Goal: Check status: Check status

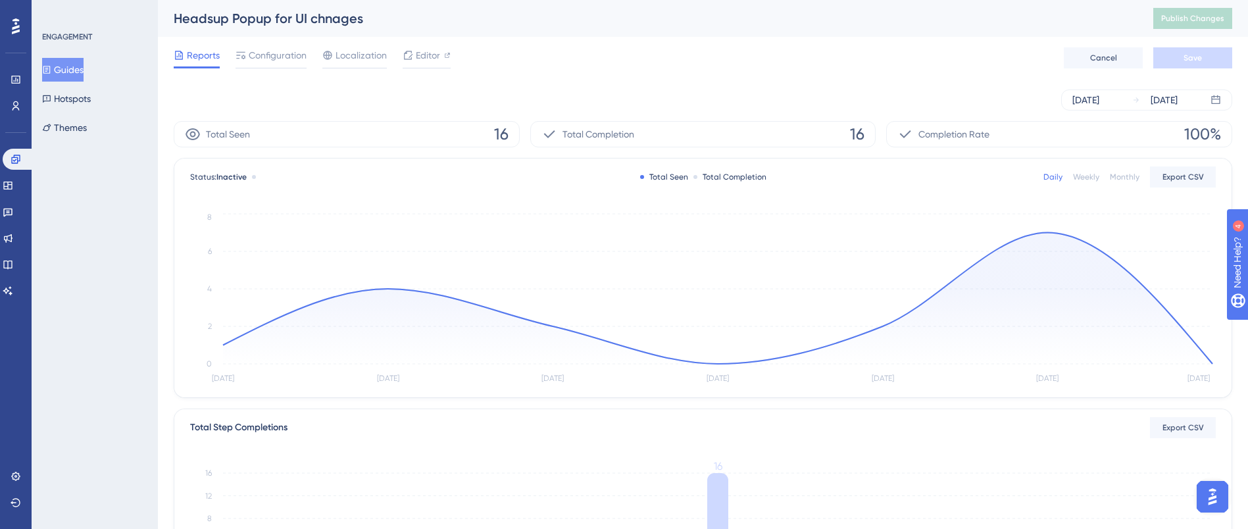
click at [500, 131] on span "16" at bounding box center [501, 134] width 14 height 21
click at [1140, 100] on icon at bounding box center [1137, 100] width 8 height 8
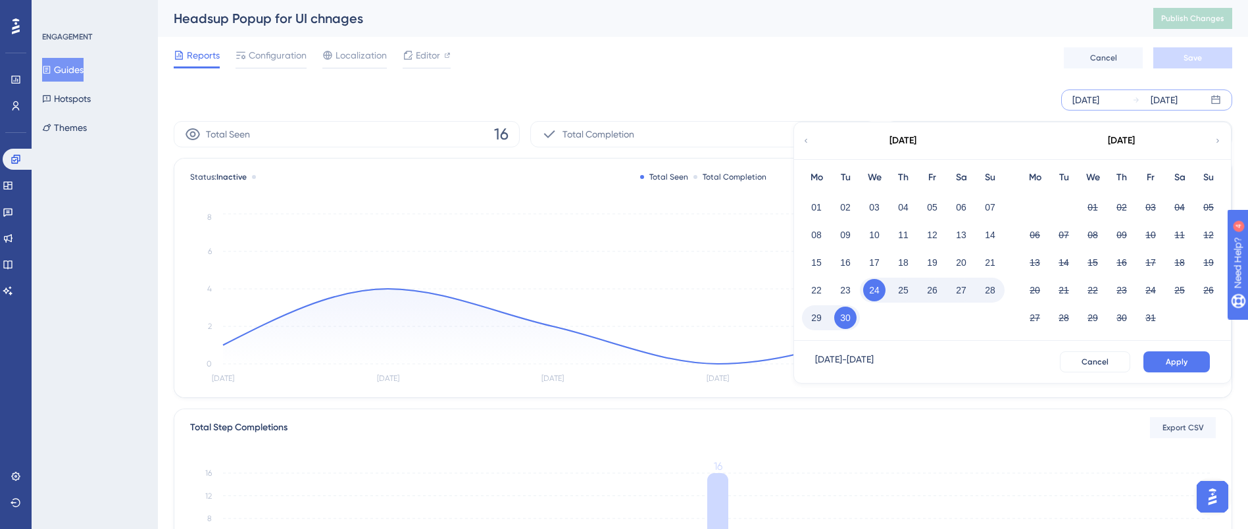
click at [809, 138] on icon at bounding box center [806, 141] width 8 height 12
click at [1127, 259] on button "14" at bounding box center [1122, 262] width 22 height 22
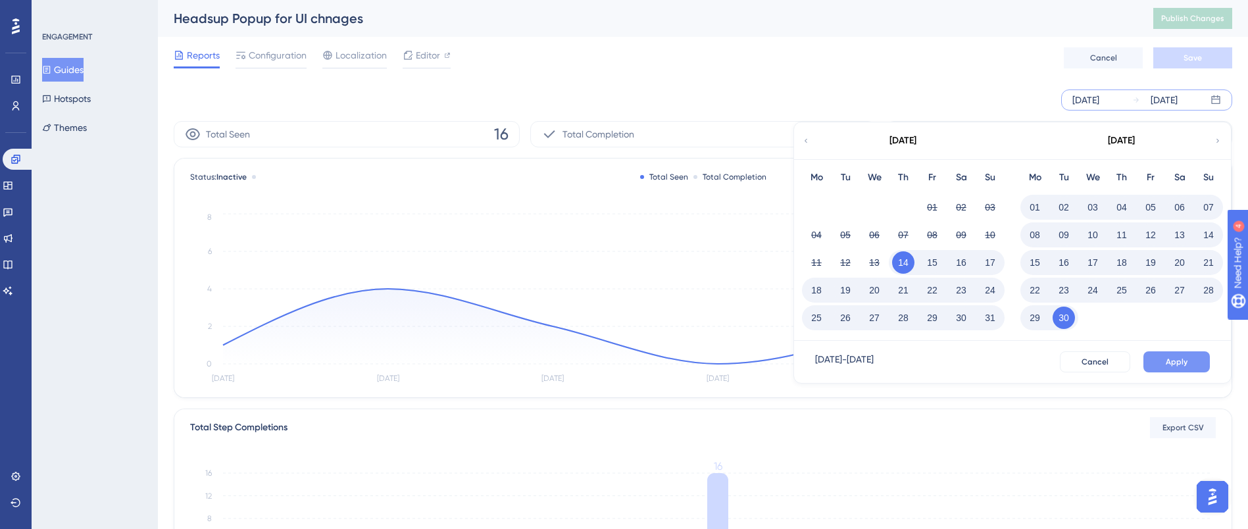
click at [1166, 355] on button "Apply" at bounding box center [1177, 361] width 66 height 21
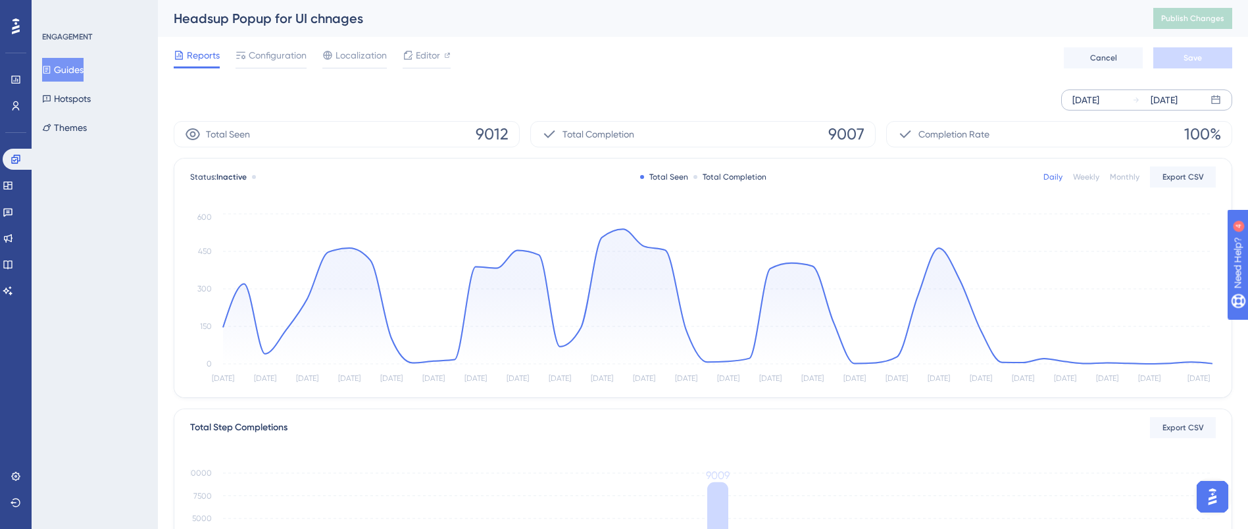
click at [498, 132] on span "9012" at bounding box center [492, 134] width 33 height 21
copy span "9012"
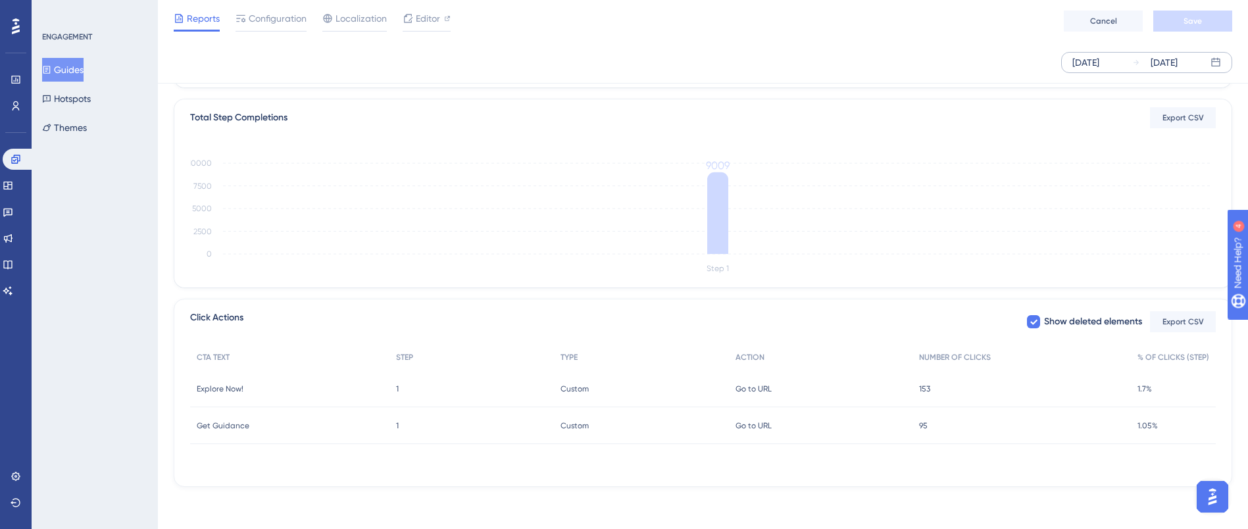
click at [926, 385] on span "153" at bounding box center [924, 389] width 11 height 11
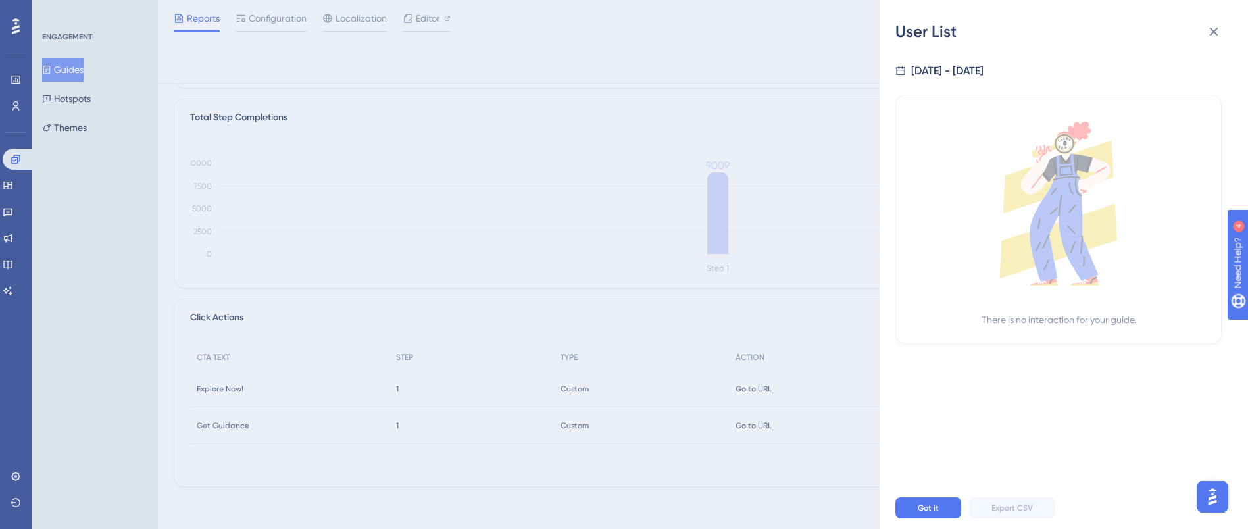
click at [926, 385] on div "Performance Users Engagement Widgets Feedback Product Updates Knowledge Base AI…" at bounding box center [703, 101] width 1091 height 813
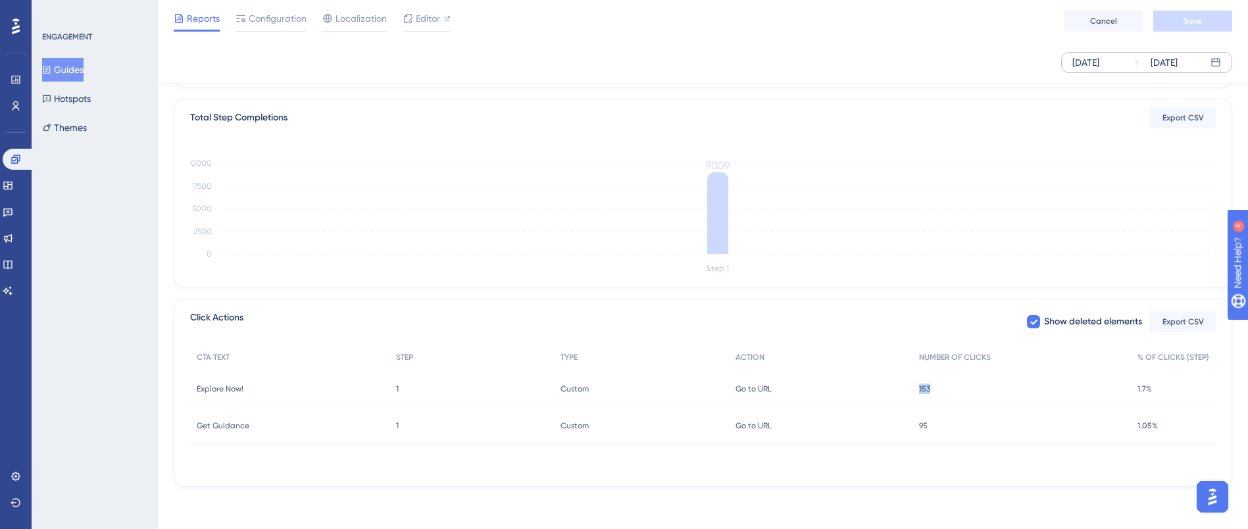
copy span "153"
click at [929, 426] on div "95 95" at bounding box center [1022, 425] width 218 height 37
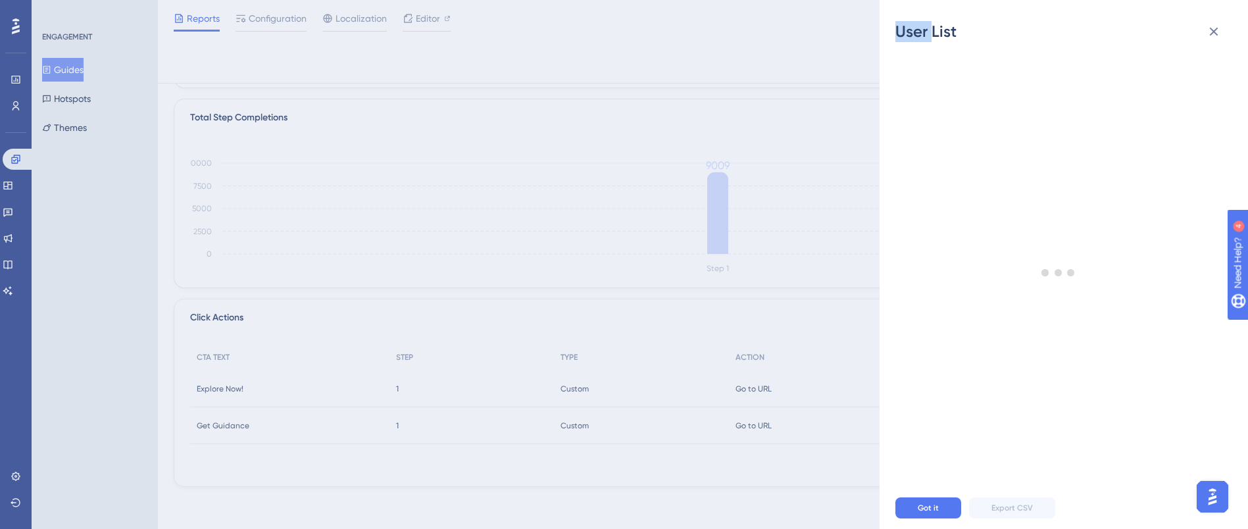
click at [929, 426] on div "User List Got it Export CSV" at bounding box center [624, 264] width 1248 height 529
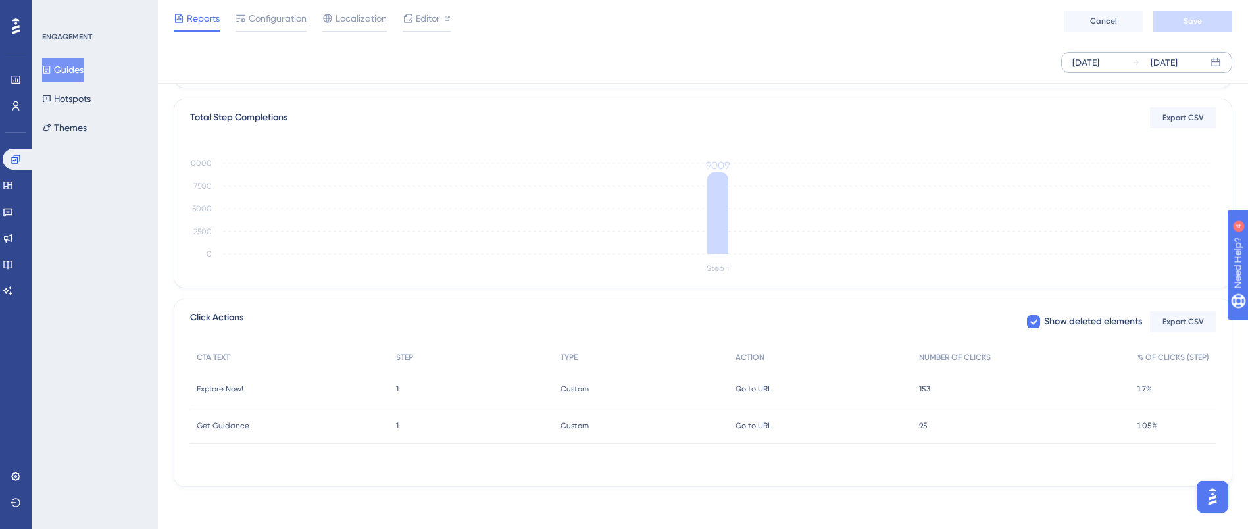
click at [921, 424] on span "95" at bounding box center [923, 426] width 9 height 11
click at [921, 424] on div at bounding box center [624, 264] width 1248 height 529
click at [921, 424] on span "95" at bounding box center [923, 426] width 9 height 11
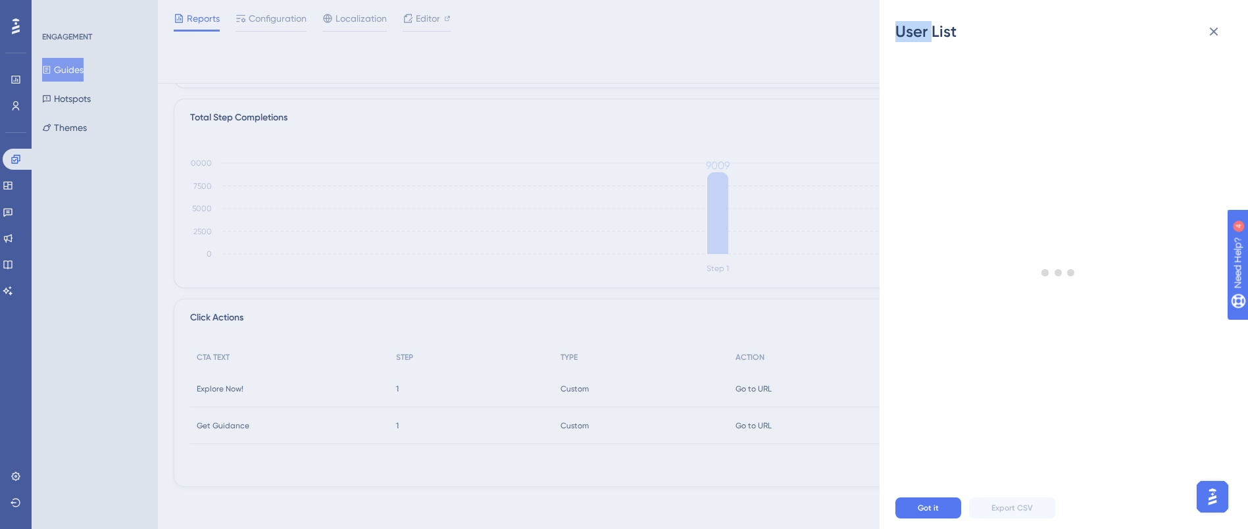
click at [921, 424] on div "User List Got it Export CSV" at bounding box center [624, 264] width 1248 height 529
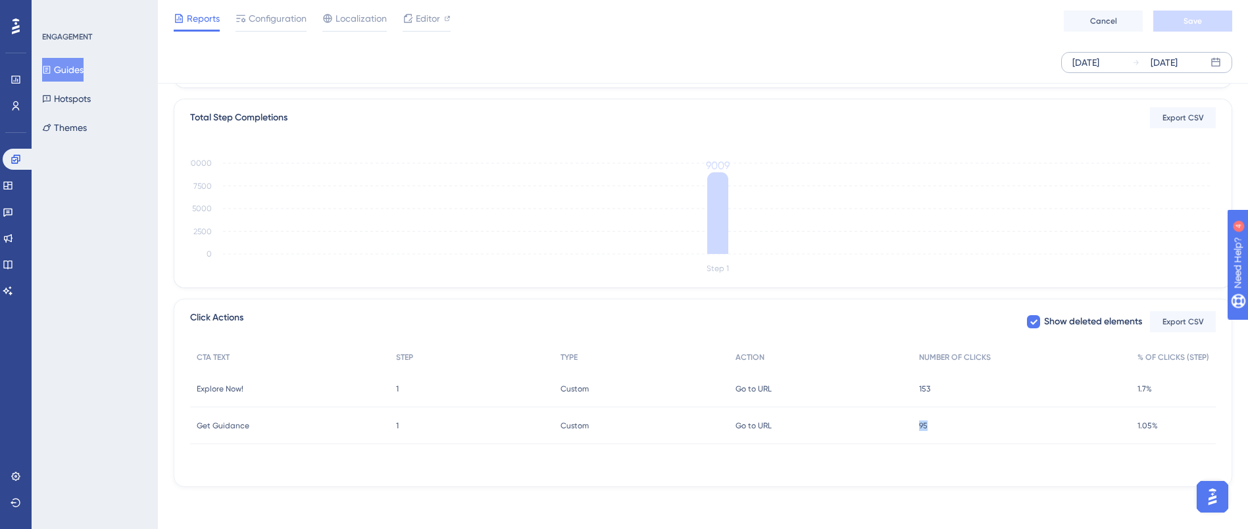
drag, startPoint x: 913, startPoint y: 423, endPoint x: 933, endPoint y: 428, distance: 21.1
click at [933, 428] on div "95 95" at bounding box center [1022, 425] width 218 height 37
copy span "95"
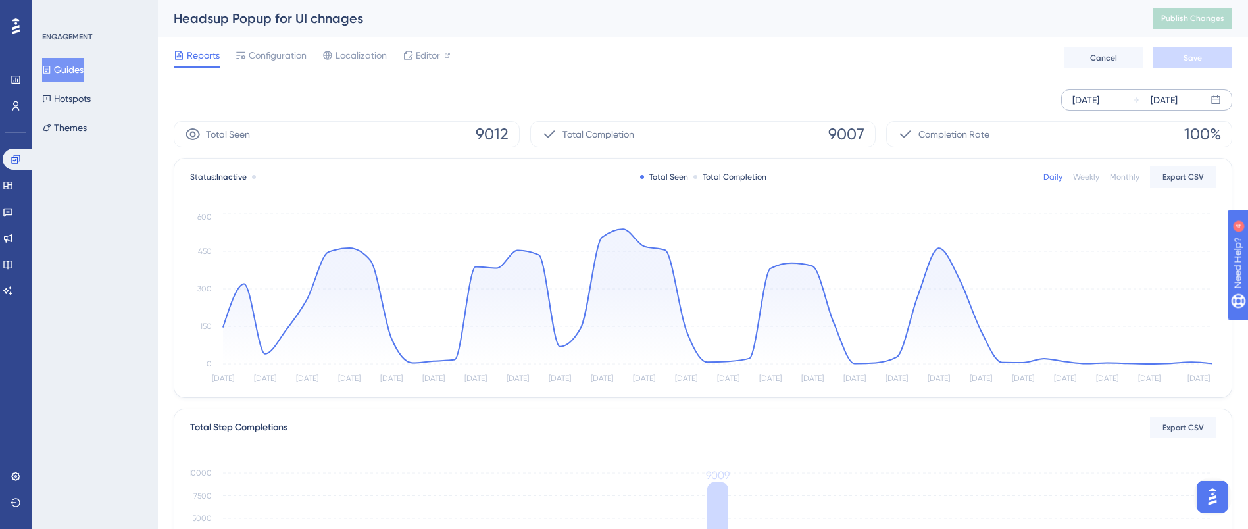
click at [78, 60] on button "Guides" at bounding box center [62, 70] width 41 height 24
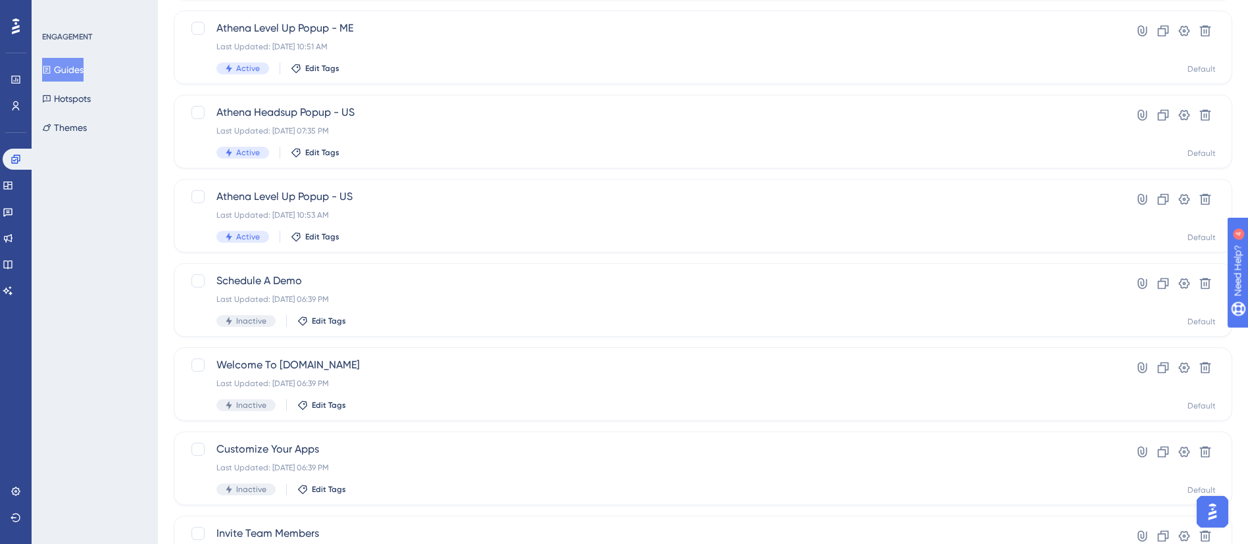
scroll to position [477, 0]
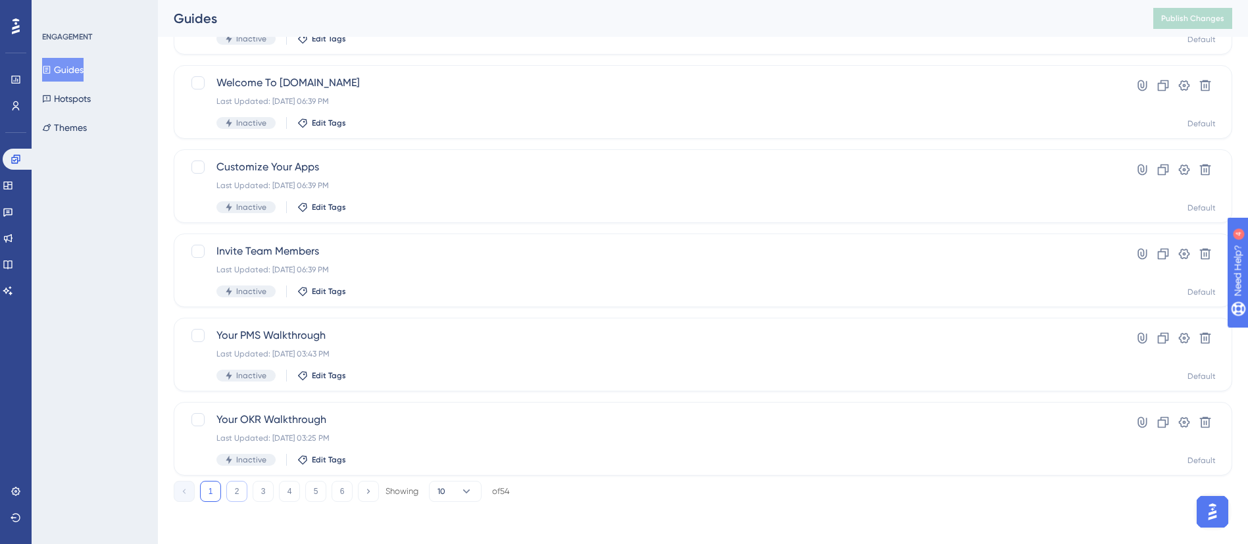
click at [234, 494] on button "2" at bounding box center [236, 491] width 21 height 21
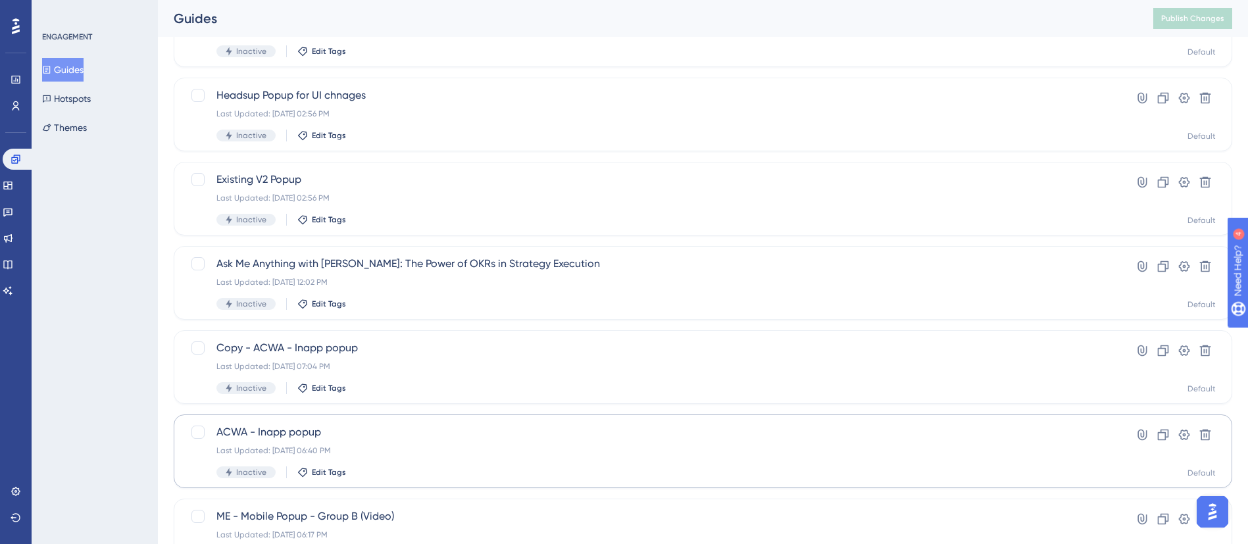
scroll to position [181, 0]
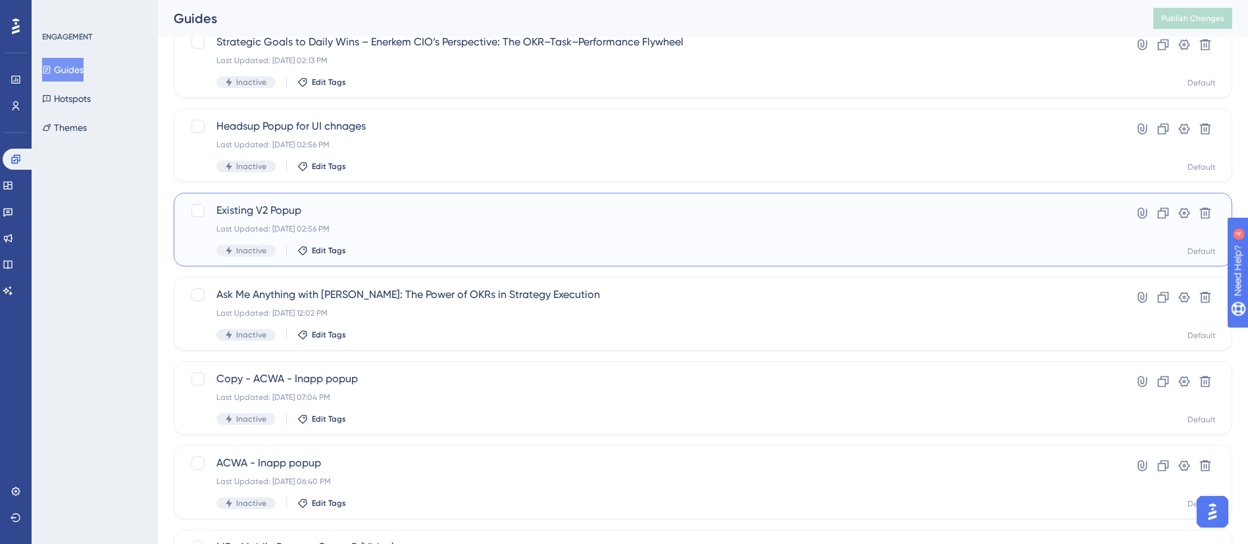
click at [396, 234] on div "Existing V2 Popup Last Updated: Sep 19 2025, 02:56 PM Inactive Edit Tags" at bounding box center [651, 230] width 868 height 54
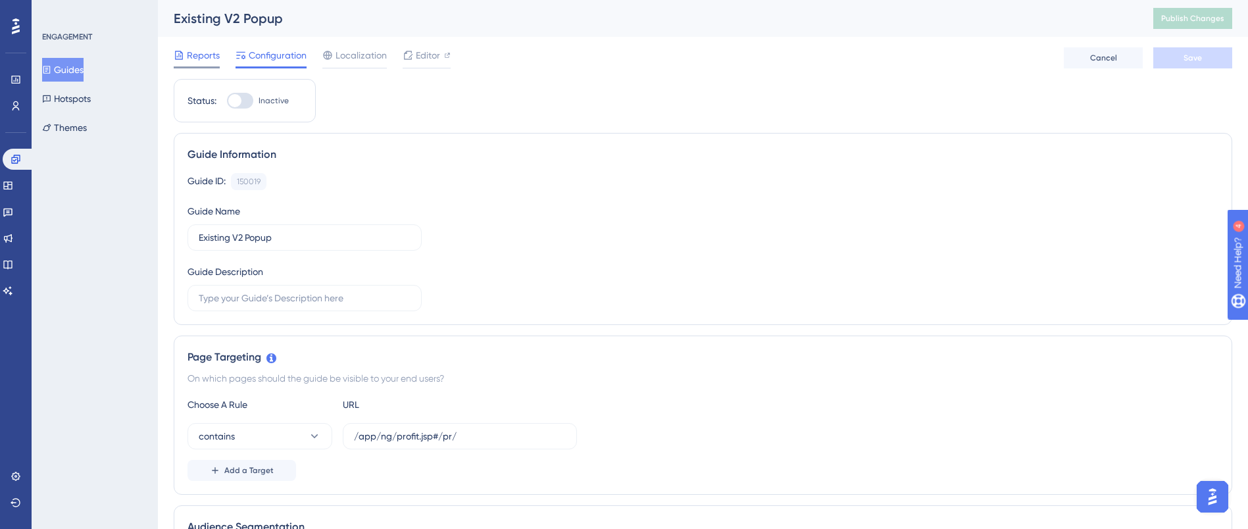
click at [209, 61] on span "Reports" at bounding box center [203, 55] width 33 height 16
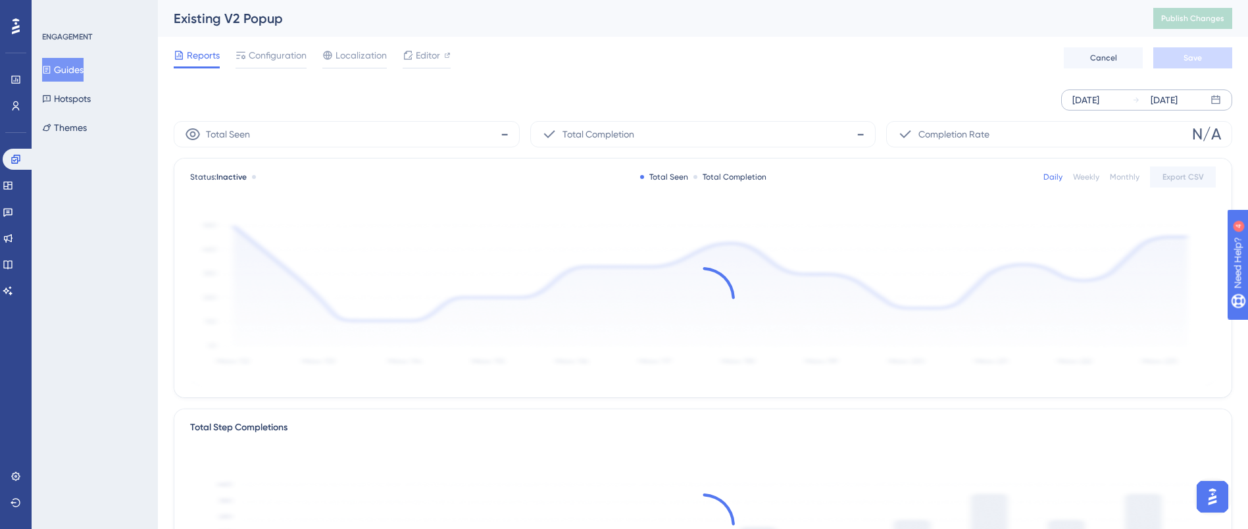
click at [1175, 100] on div "[DATE]" at bounding box center [1164, 100] width 27 height 16
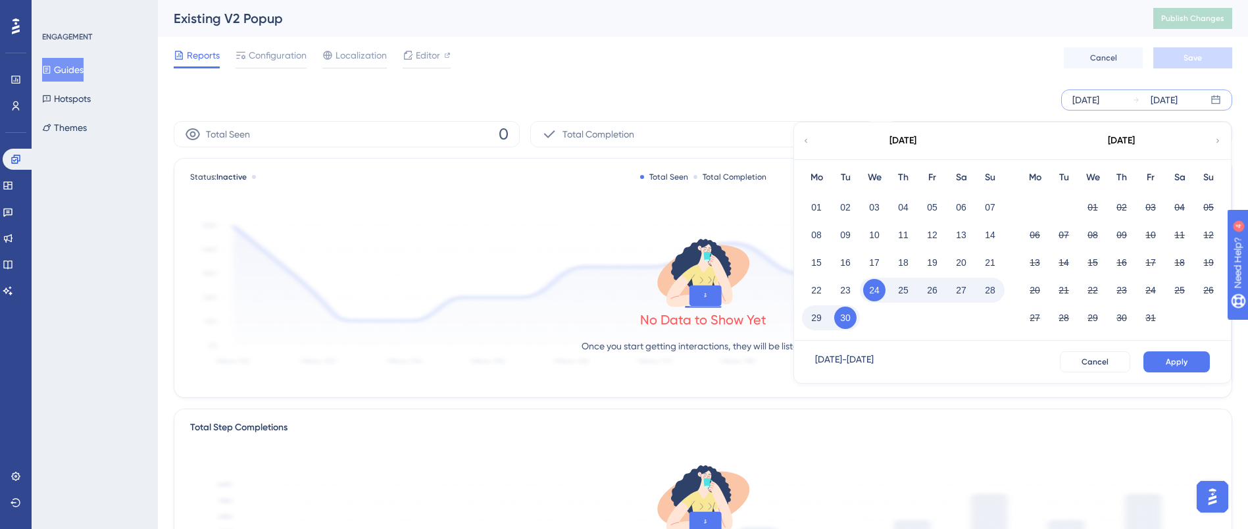
click at [810, 141] on div "September 2025" at bounding box center [902, 140] width 217 height 37
click at [806, 137] on icon at bounding box center [806, 141] width 8 height 12
click at [1125, 263] on button "14" at bounding box center [1122, 262] width 22 height 22
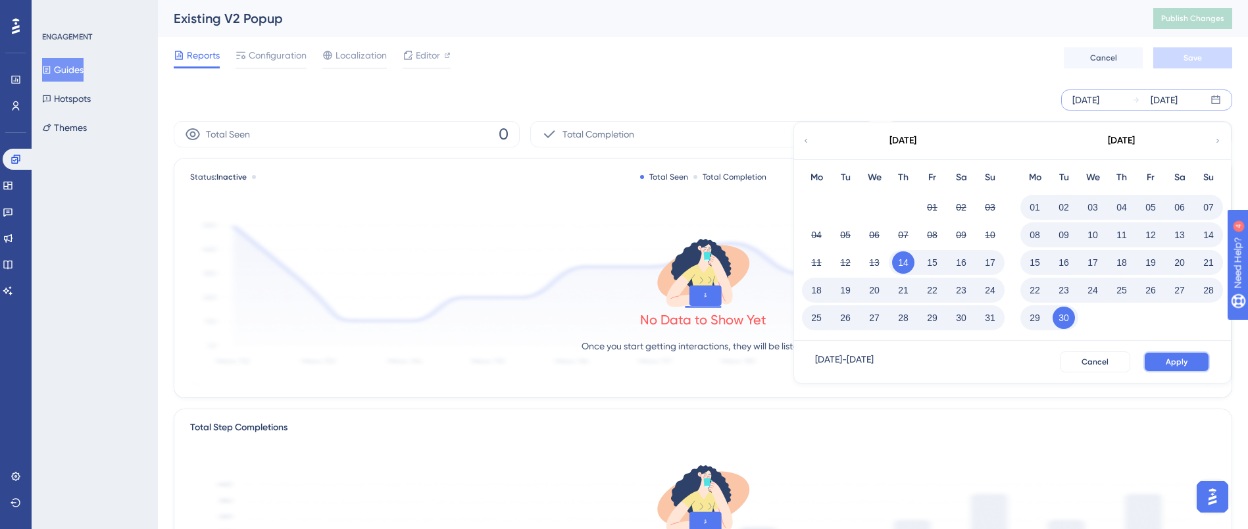
click at [1177, 368] on button "Apply" at bounding box center [1177, 361] width 66 height 21
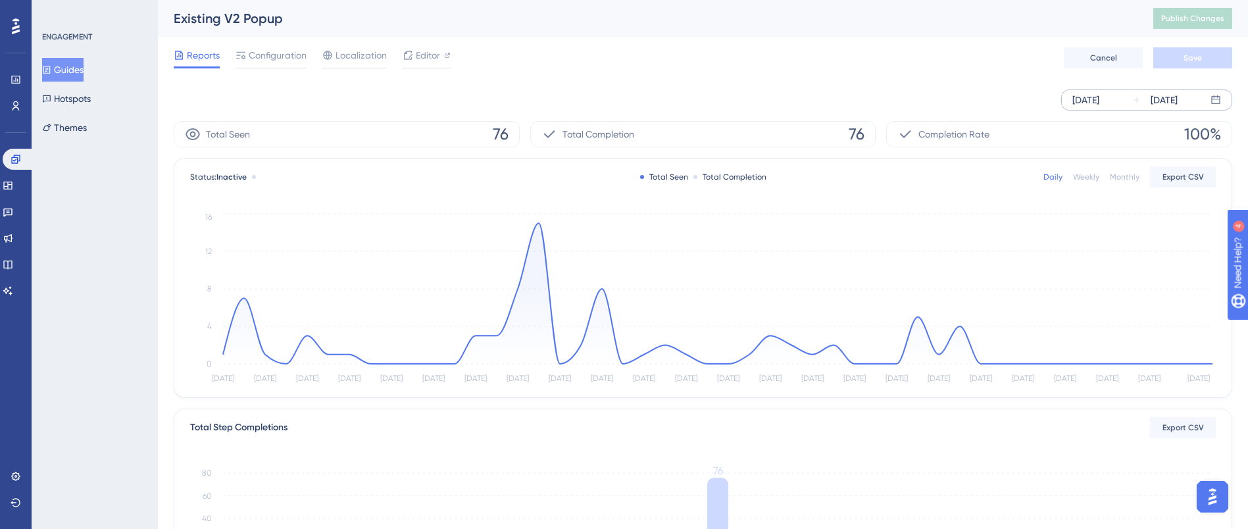
click at [501, 140] on span "76" at bounding box center [501, 134] width 16 height 21
copy span "76"
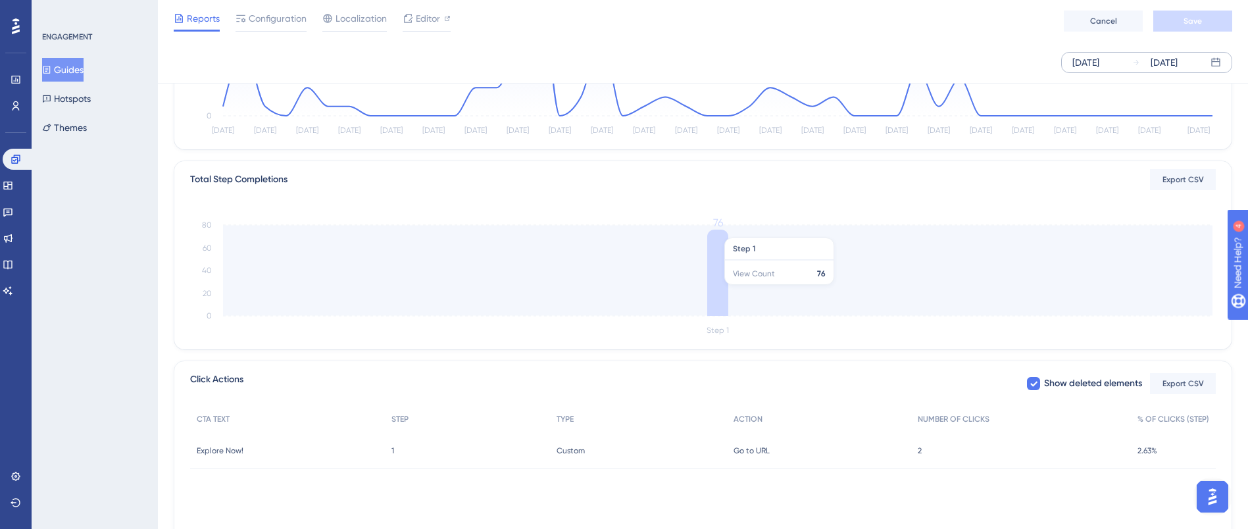
scroll to position [305, 0]
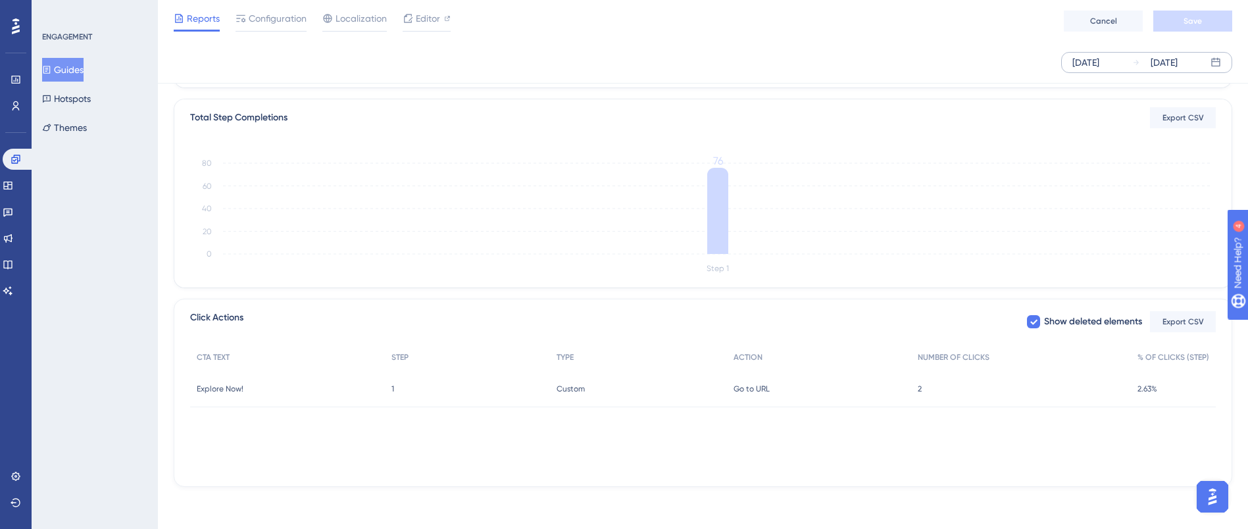
click at [65, 69] on button "Guides" at bounding box center [62, 70] width 41 height 24
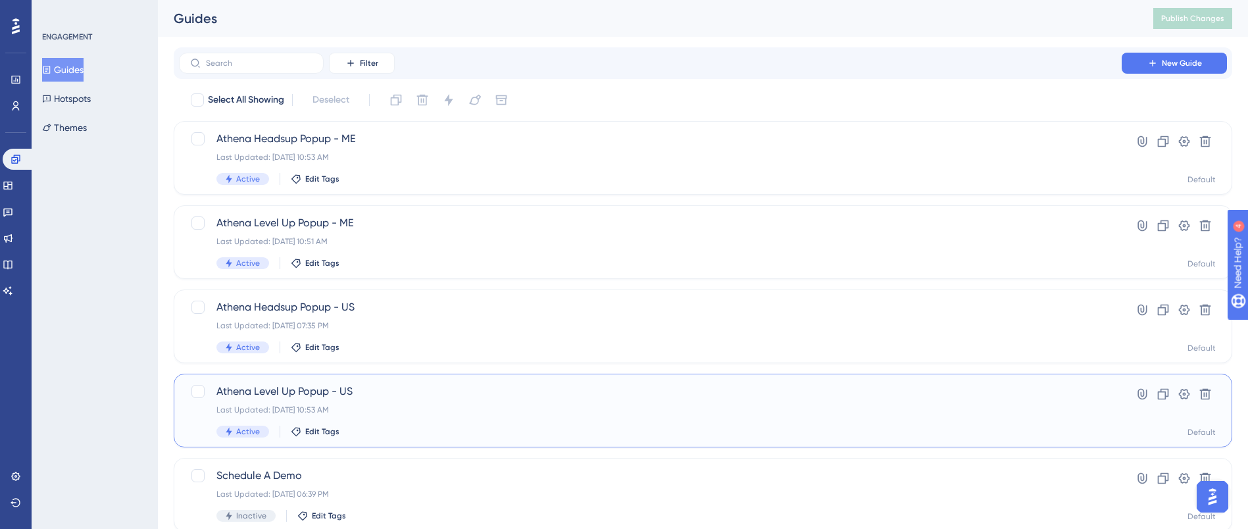
click at [394, 398] on span "Athena Level Up Popup - US" at bounding box center [651, 392] width 868 height 16
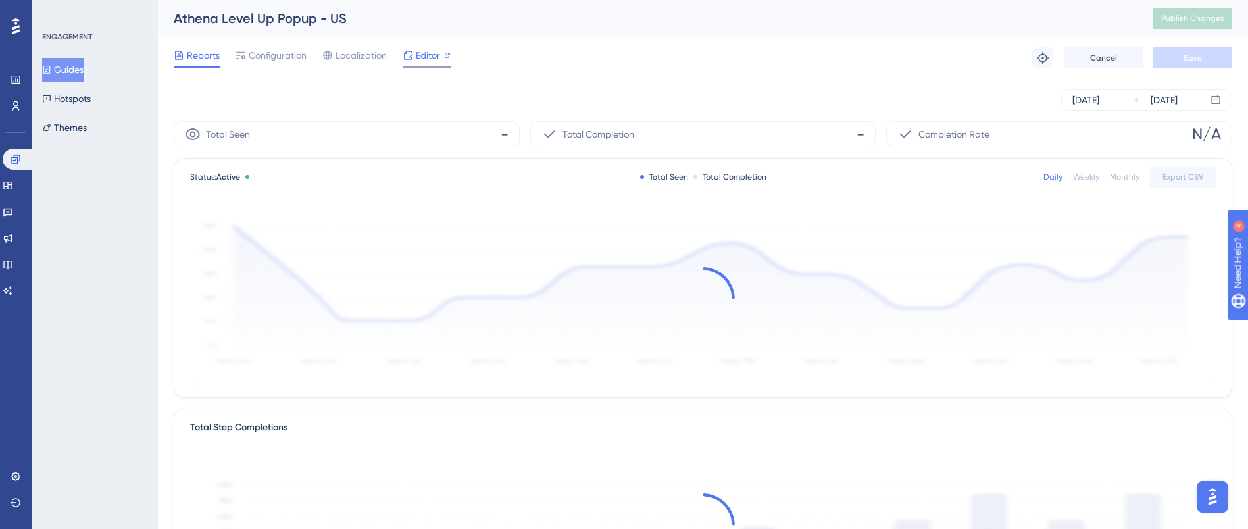
click at [434, 59] on span "Editor" at bounding box center [428, 55] width 24 height 16
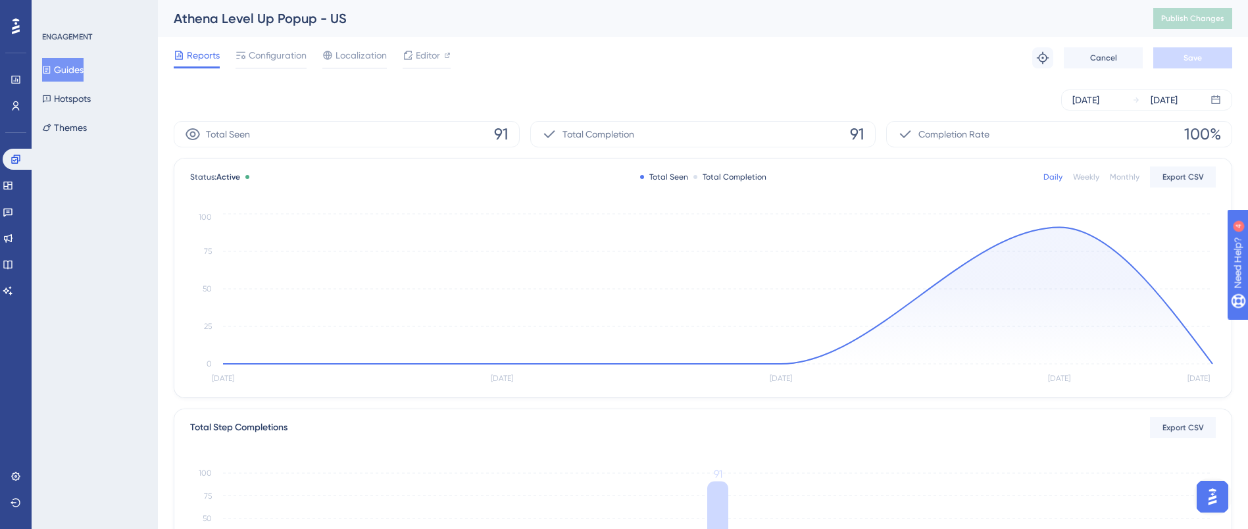
click at [661, 55] on div "Reports Configuration Localization Editor Troubleshoot Cancel Save" at bounding box center [703, 58] width 1059 height 42
click at [61, 66] on button "Guides" at bounding box center [62, 70] width 41 height 24
